Goal: Find contact information: Find contact information

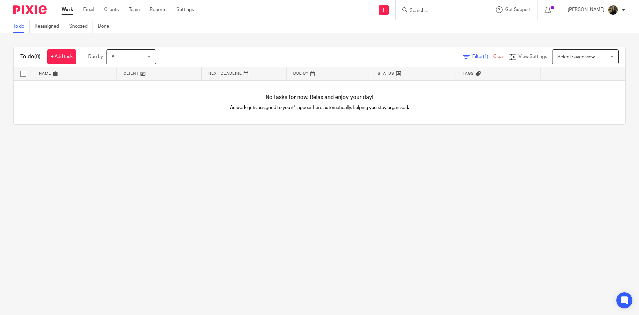
click at [128, 15] on div "Work Email Clients Team Reports Settings Work Email Clients Team Reports Settin…" at bounding box center [129, 10] width 149 height 20
click at [132, 11] on link "Team" at bounding box center [134, 9] width 11 height 7
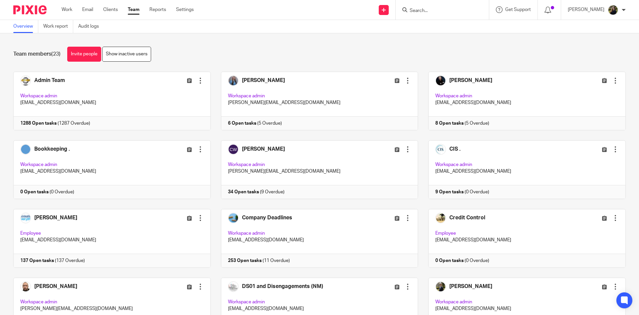
click at [430, 12] on input "Search" at bounding box center [439, 11] width 60 height 6
type input "585"
click at [430, 23] on link at bounding box center [464, 26] width 113 height 10
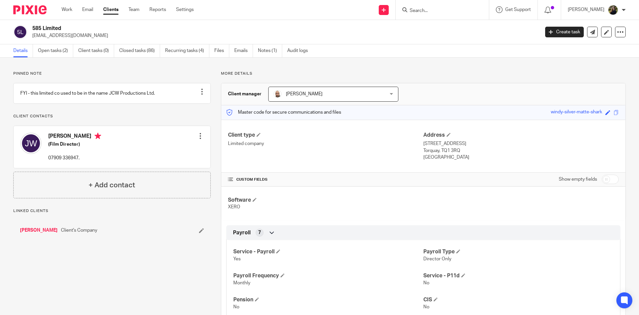
drag, startPoint x: 85, startPoint y: 36, endPoint x: 31, endPoint y: 42, distance: 53.9
click at [31, 42] on div "585 Limited jcwren65@gmail.com Create task Update from Companies House Export d…" at bounding box center [319, 32] width 639 height 24
copy p "jcwren65@gmail.com"
click at [144, 20] on div "585 Limited jcwren65@gmail.com Create task Update from Companies House Export d…" at bounding box center [319, 32] width 639 height 24
click at [41, 7] on img at bounding box center [29, 9] width 33 height 9
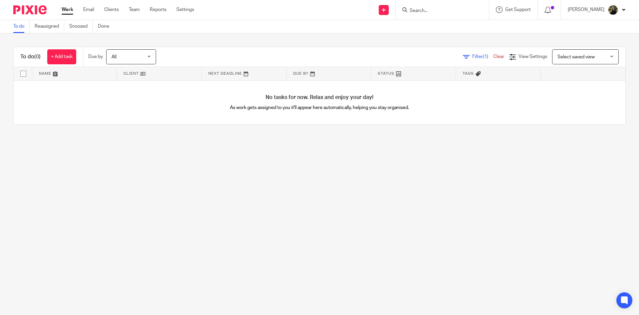
click at [443, 9] on input "Search" at bounding box center [439, 11] width 60 height 6
type input "585"
click at [447, 21] on div "585 Limited Tom Ault Tom Ault < tomault@sky.com >" at bounding box center [463, 34] width 123 height 36
click at [447, 25] on link at bounding box center [464, 26] width 113 height 10
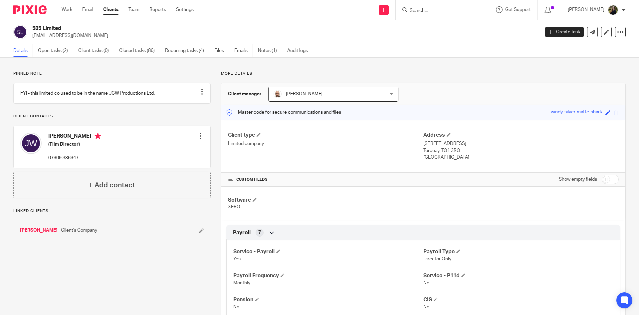
click at [61, 41] on div "585 Limited [EMAIL_ADDRESS][DOMAIN_NAME] Create task Update from Companies Hous…" at bounding box center [319, 32] width 639 height 24
click at [58, 44] on link "Open tasks (2)" at bounding box center [55, 50] width 35 height 13
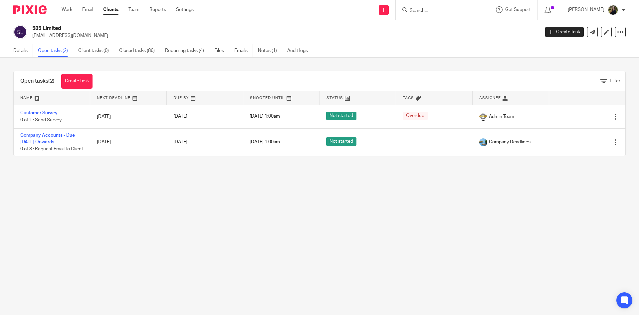
click at [147, 53] on link "Closed tasks (86)" at bounding box center [139, 50] width 41 height 13
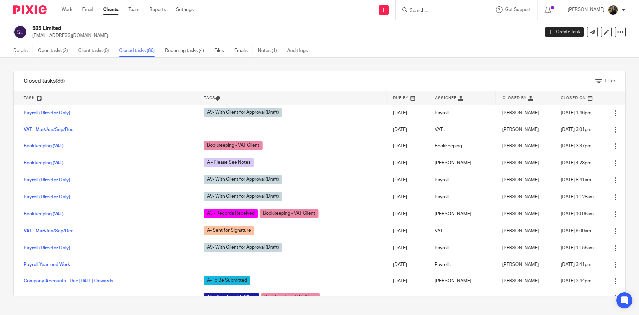
click at [42, 6] on img at bounding box center [29, 9] width 33 height 9
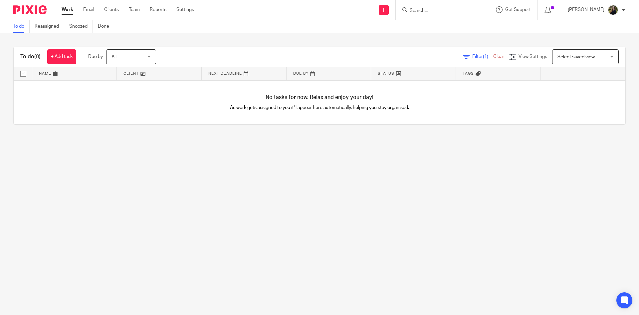
drag, startPoint x: 415, startPoint y: 7, endPoint x: 418, endPoint y: 9, distance: 3.5
click at [416, 7] on div at bounding box center [441, 10] width 78 height 8
click at [420, 10] on input "Search" at bounding box center [439, 11] width 60 height 6
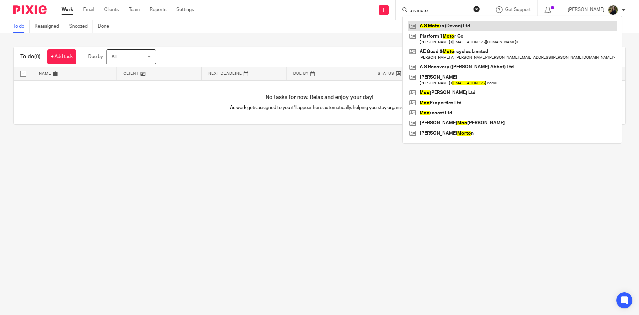
type input "a s moto"
click at [446, 22] on link at bounding box center [512, 26] width 209 height 10
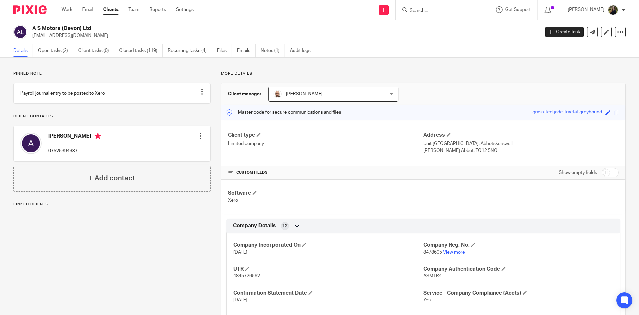
drag, startPoint x: 87, startPoint y: 39, endPoint x: 33, endPoint y: 43, distance: 53.8
click at [33, 43] on div "A S Motors (Devon) Ltd [EMAIL_ADDRESS][DOMAIN_NAME] Create task Update from Com…" at bounding box center [319, 32] width 639 height 24
copy p "[EMAIL_ADDRESS][DOMAIN_NAME]"
click at [427, 10] on input "Search" at bounding box center [439, 11] width 60 height 6
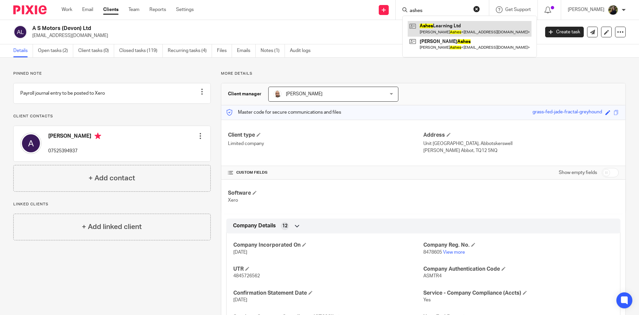
type input "ashes"
click at [441, 31] on link at bounding box center [470, 28] width 124 height 15
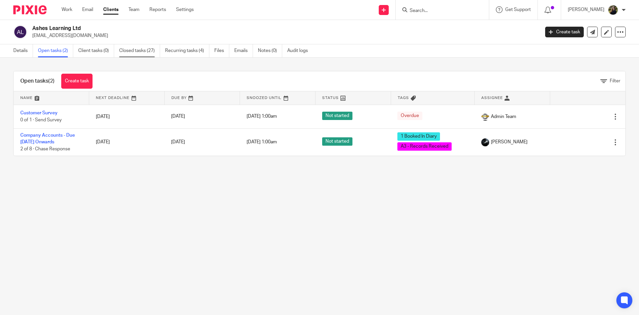
click at [131, 50] on link "Closed tasks (27)" at bounding box center [139, 50] width 41 height 13
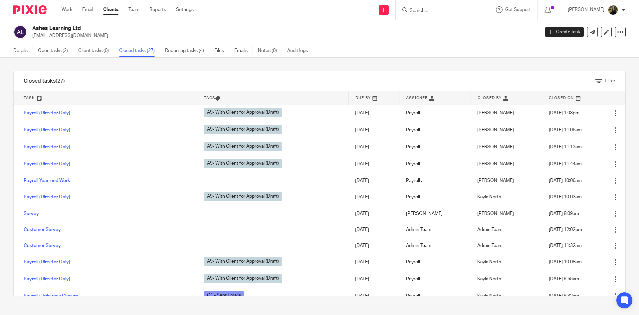
click at [433, 11] on input "Search" at bounding box center [439, 11] width 60 height 6
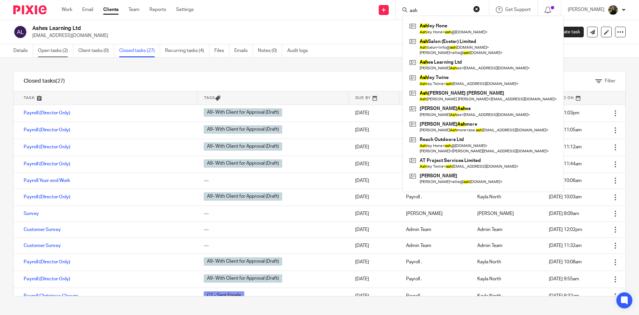
type input "ash"
click link "Open tasks (2)"
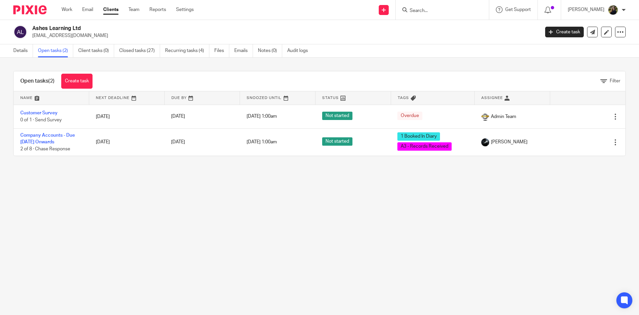
click at [61, 142] on link "Company Accounts - Due [DATE] Onwards" at bounding box center [47, 138] width 55 height 11
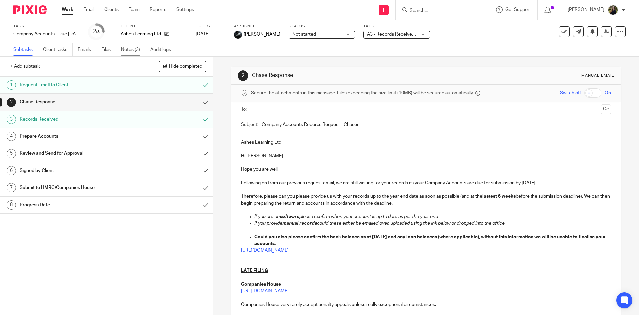
click at [132, 47] on link "Notes (3)" at bounding box center [133, 49] width 24 height 13
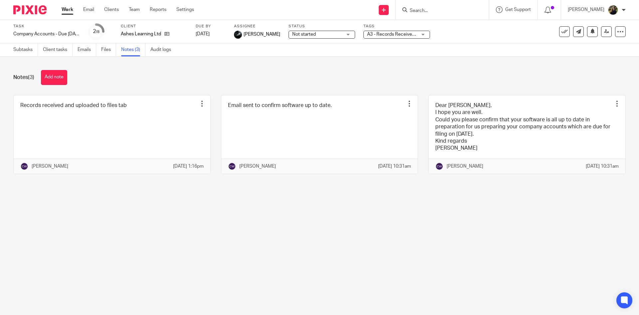
click at [25, 14] on div at bounding box center [27, 10] width 55 height 20
click at [26, 10] on img at bounding box center [29, 9] width 33 height 9
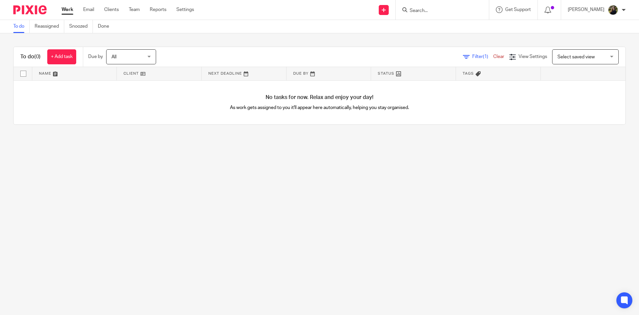
click at [436, 11] on input "Search" at bounding box center [439, 11] width 60 height 6
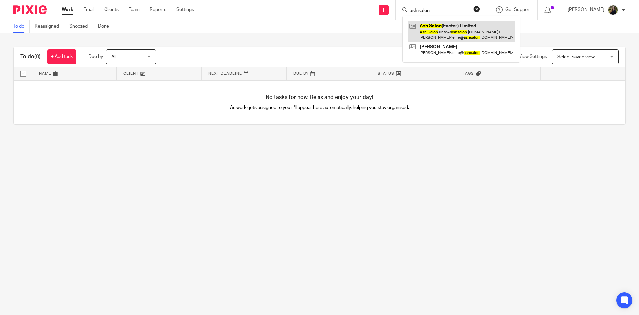
type input "ash salon"
click at [458, 25] on link at bounding box center [461, 31] width 107 height 21
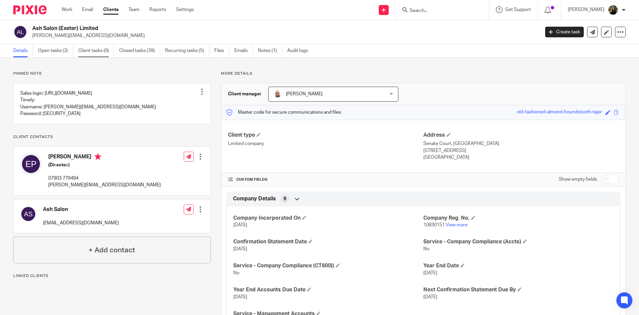
click at [78, 48] on link "Client tasks (0)" at bounding box center [96, 50] width 36 height 13
click at [69, 50] on link "Open tasks (2)" at bounding box center [55, 50] width 35 height 13
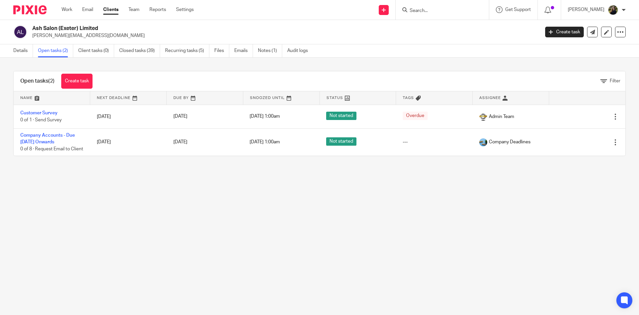
click at [434, 9] on input "Search" at bounding box center [439, 11] width 60 height 6
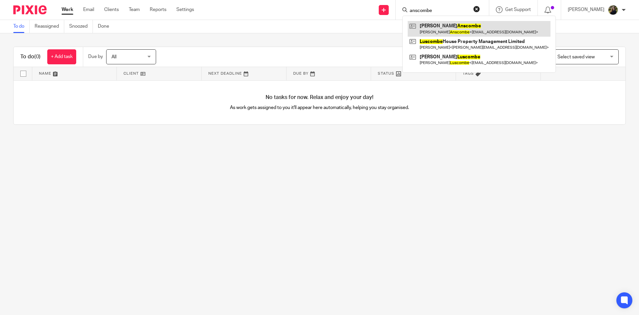
type input "anscombe"
click at [477, 24] on link at bounding box center [479, 28] width 143 height 15
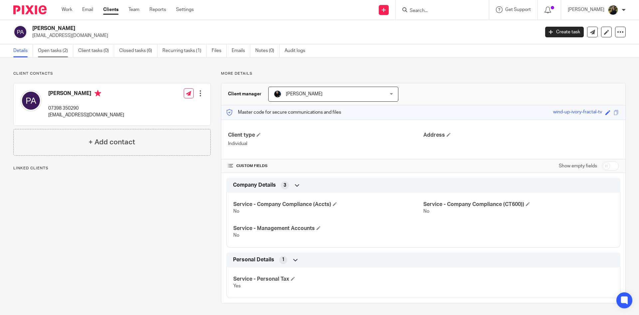
click at [70, 50] on link "Open tasks (2)" at bounding box center [55, 50] width 35 height 13
click at [61, 48] on link "Open tasks (2)" at bounding box center [55, 50] width 35 height 13
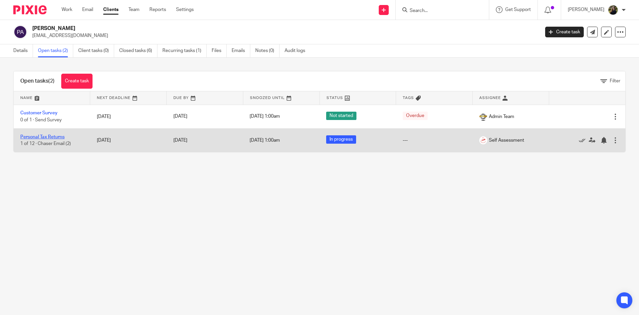
click at [27, 138] on link "Personal Tax Returns" at bounding box center [42, 136] width 44 height 5
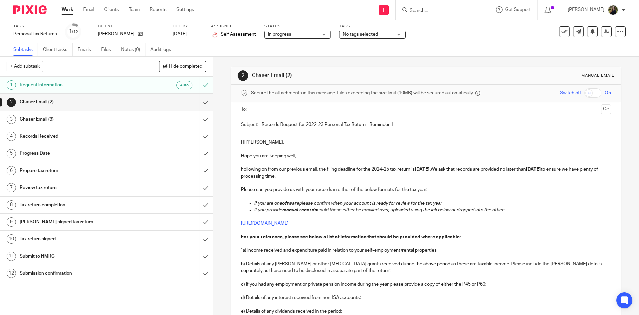
click at [429, 12] on input "Search" at bounding box center [439, 11] width 60 height 6
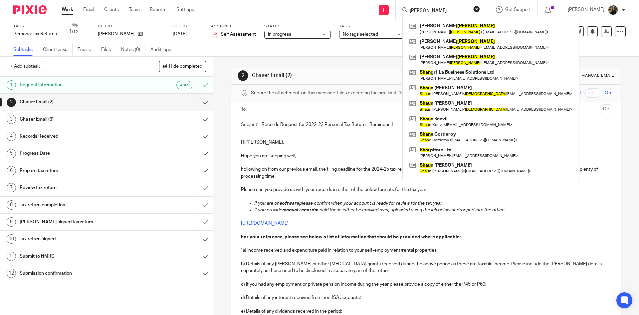
type input "shaw"
click at [480, 12] on button "reset" at bounding box center [476, 9] width 7 height 7
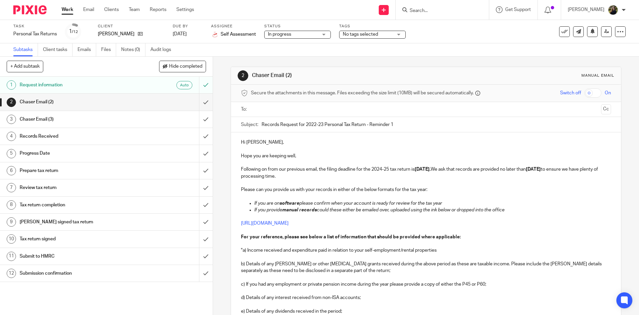
click at [42, 9] on img at bounding box center [29, 9] width 33 height 9
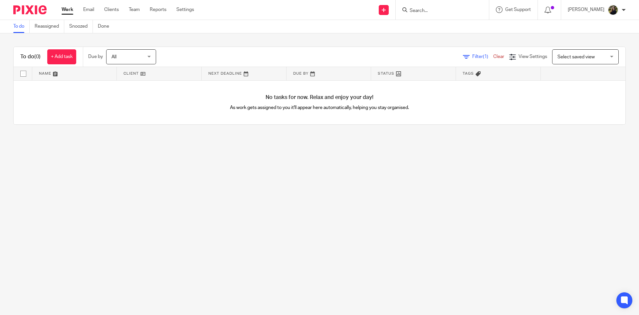
click at [431, 16] on div at bounding box center [442, 10] width 93 height 20
click at [433, 14] on div at bounding box center [442, 10] width 93 height 20
click at [432, 10] on input "Search" at bounding box center [439, 11] width 60 height 6
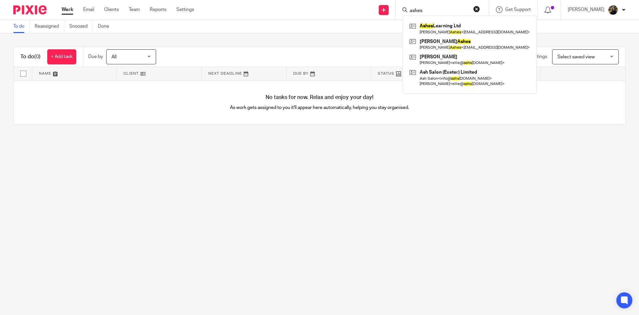
type input "ashes"
click at [480, 5] on div "ashes Ashes Learning Ltd Cheryl Ashes < cherylashes1980@gmail.com > Cheryl Ashe…" at bounding box center [442, 10] width 93 height 20
click at [480, 7] on button "reset" at bounding box center [476, 9] width 7 height 7
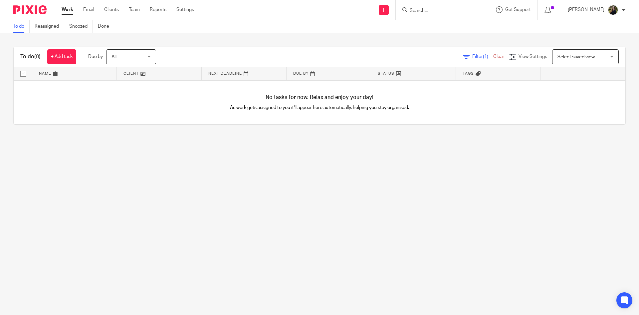
click at [319, 16] on div "Send new email Create task Add client Get Support Contact via email Check our d…" at bounding box center [421, 10] width 435 height 20
click at [135, 9] on link "Team" at bounding box center [134, 9] width 11 height 7
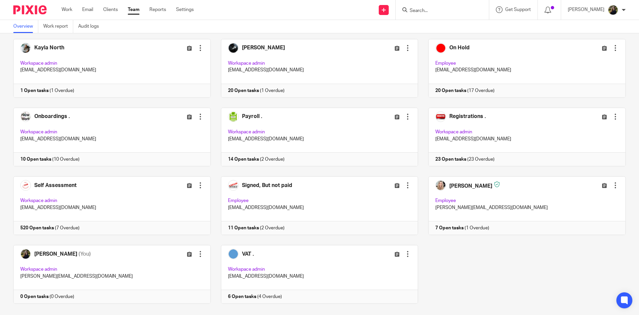
scroll to position [319, 0]
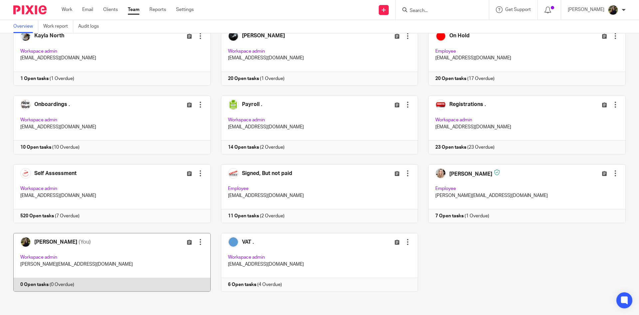
click at [75, 253] on link at bounding box center [107, 262] width 208 height 59
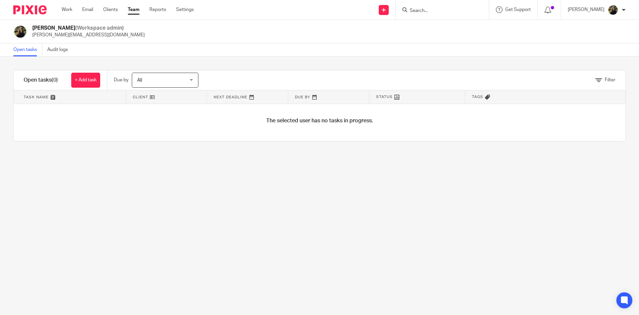
click at [139, 12] on link "Team" at bounding box center [134, 9] width 12 height 7
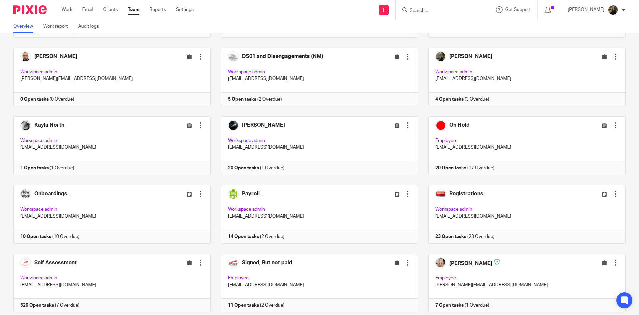
scroll to position [233, 0]
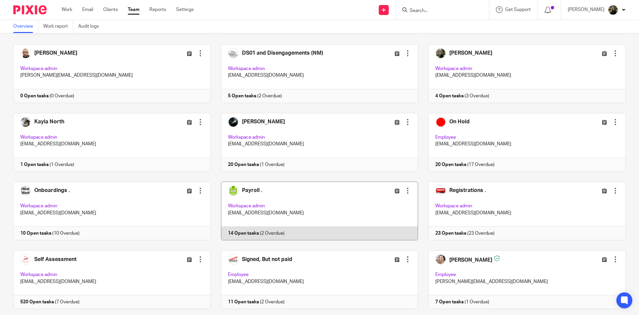
click at [312, 195] on link at bounding box center [315, 210] width 208 height 59
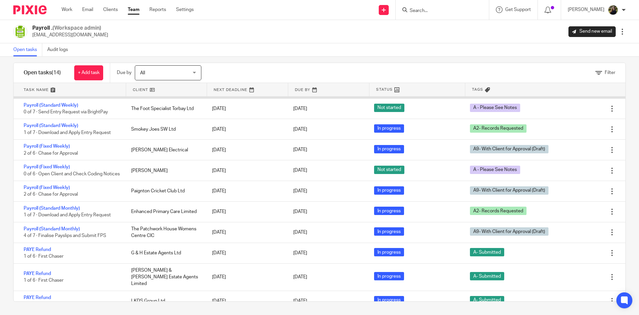
scroll to position [91, 0]
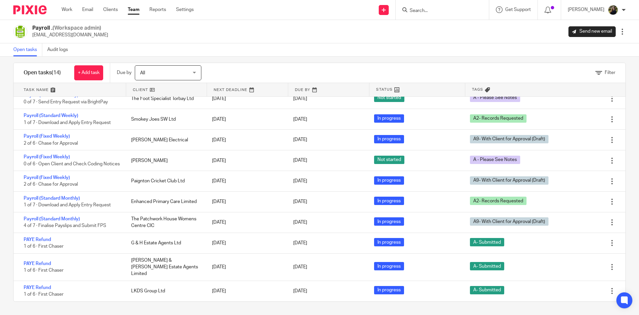
click at [391, 49] on div "Open tasks Audit logs" at bounding box center [319, 49] width 639 height 13
click at [42, 6] on img at bounding box center [29, 9] width 33 height 9
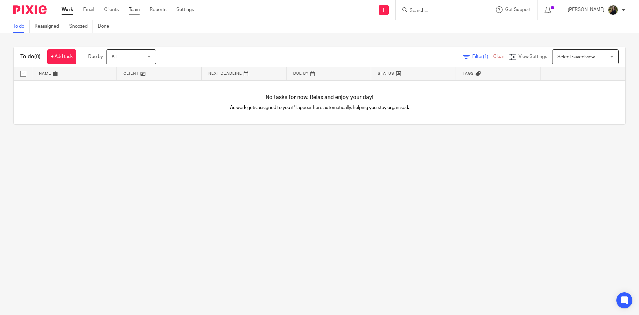
click at [136, 7] on link "Team" at bounding box center [134, 9] width 11 height 7
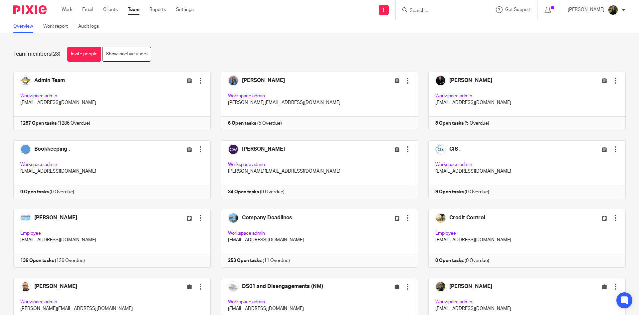
click at [248, 19] on div "Send new email Create task Add client Get Support Contact via email Check our d…" at bounding box center [421, 10] width 435 height 20
click at [429, 7] on form at bounding box center [444, 10] width 71 height 8
click at [430, 10] on input "Search" at bounding box center [439, 11] width 60 height 6
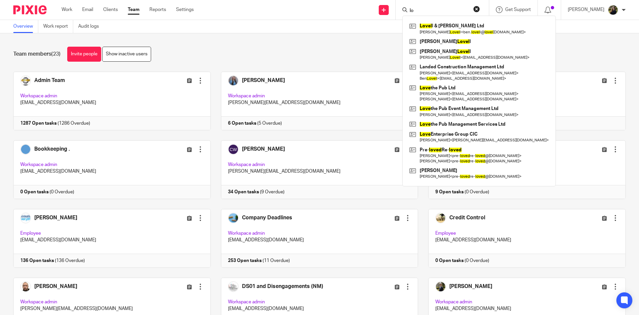
type input "l"
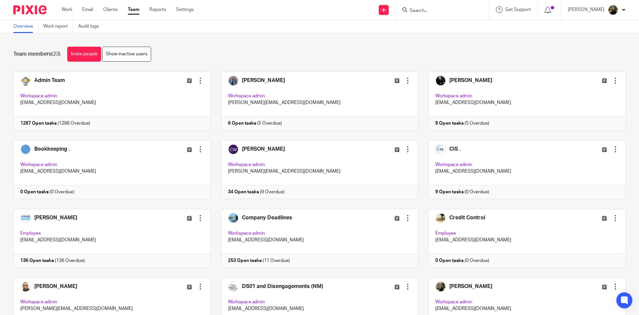
click at [431, 10] on input "Search" at bounding box center [439, 11] width 60 height 6
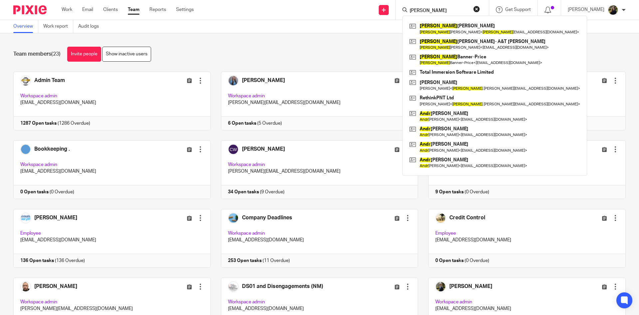
type input "[PERSON_NAME]"
